Goal: Use online tool/utility

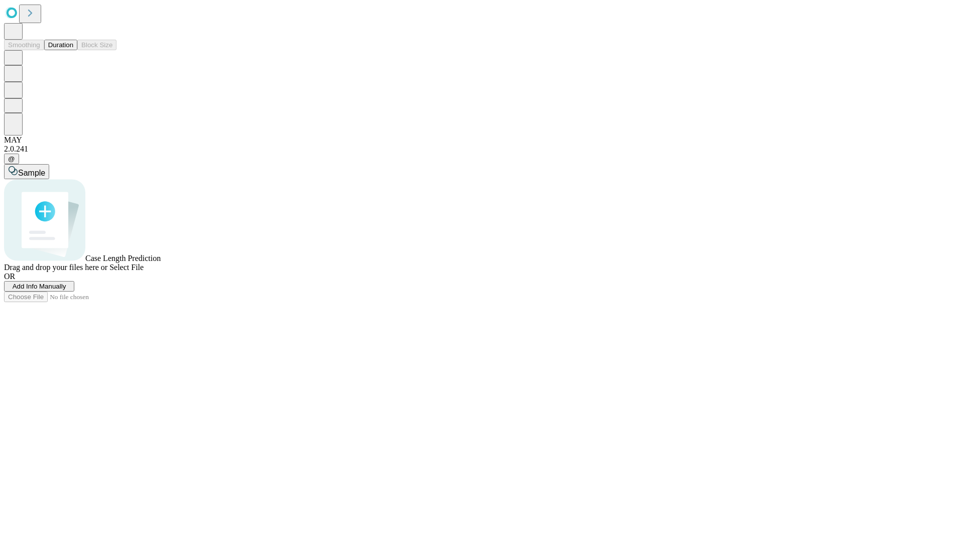
click at [73, 50] on button "Duration" at bounding box center [60, 45] width 33 height 11
click at [66, 290] on span "Add Info Manually" at bounding box center [40, 287] width 54 height 8
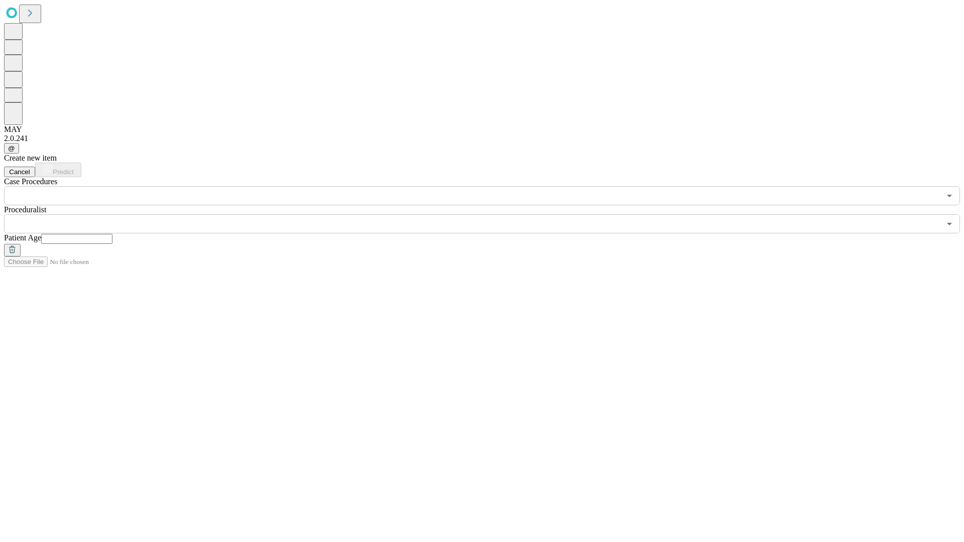
click at [112, 234] on input "text" at bounding box center [76, 239] width 71 height 10
type input "**"
click at [489, 214] on input "text" at bounding box center [472, 223] width 936 height 19
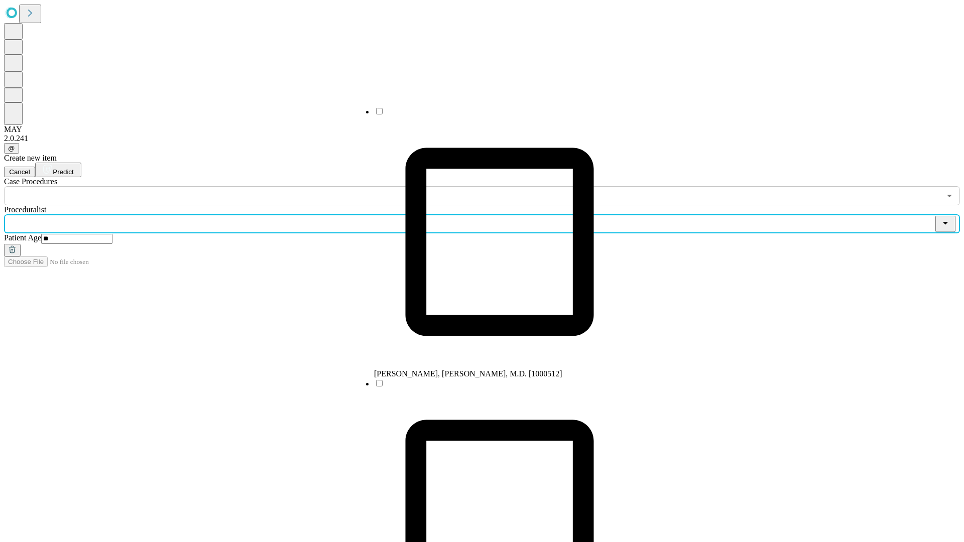
click at [489, 115] on li "[PERSON_NAME], [PERSON_NAME], M.D. [1000512]" at bounding box center [499, 242] width 251 height 272
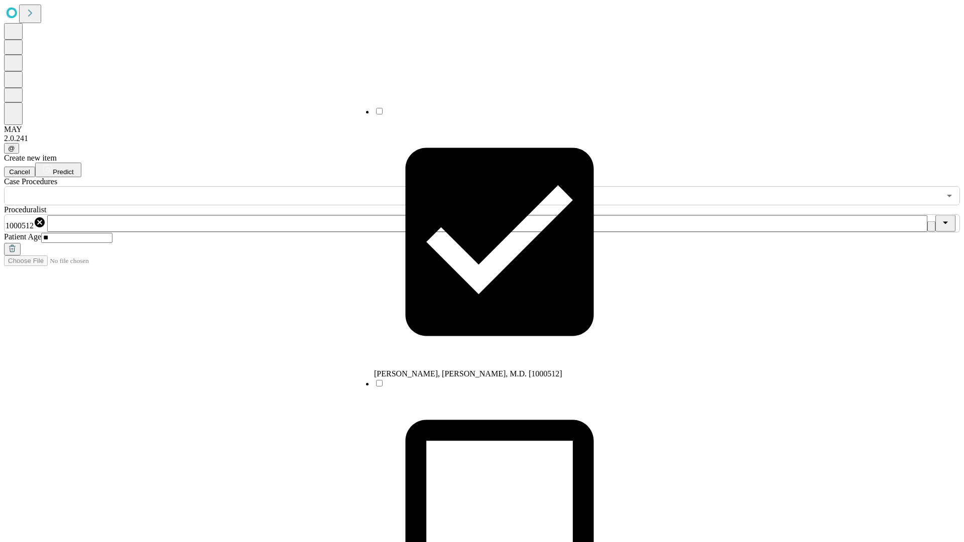
click at [211, 186] on input "text" at bounding box center [472, 195] width 936 height 19
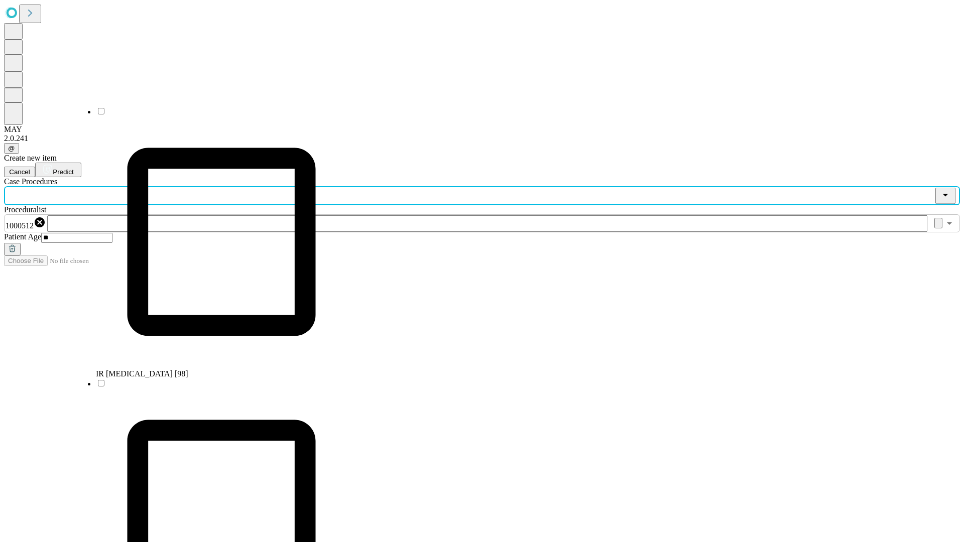
click at [211, 115] on li "IR [MEDICAL_DATA] [98]" at bounding box center [221, 242] width 251 height 272
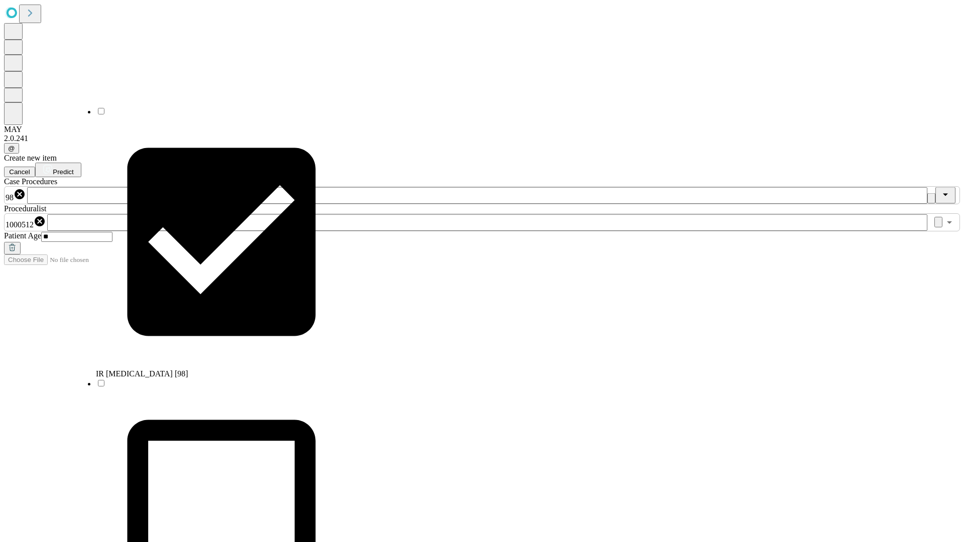
click at [73, 168] on span "Predict" at bounding box center [63, 172] width 21 height 8
